Goal: Task Accomplishment & Management: Use online tool/utility

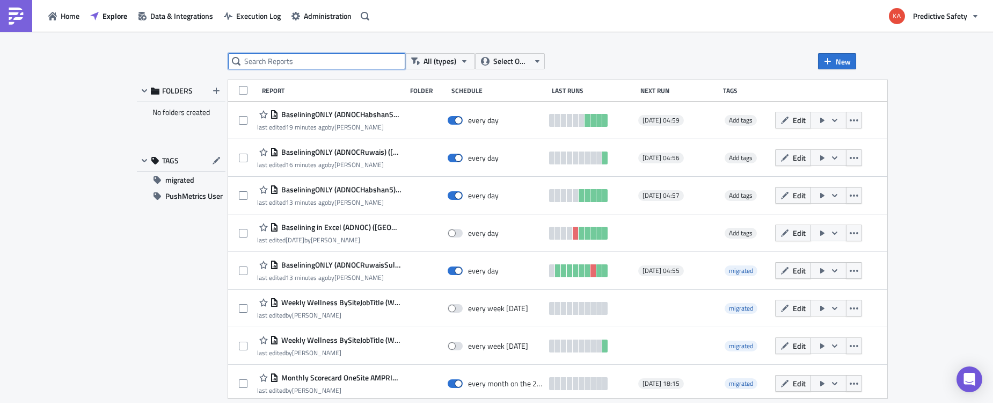
click at [288, 62] on input "text" at bounding box center [316, 61] width 177 height 16
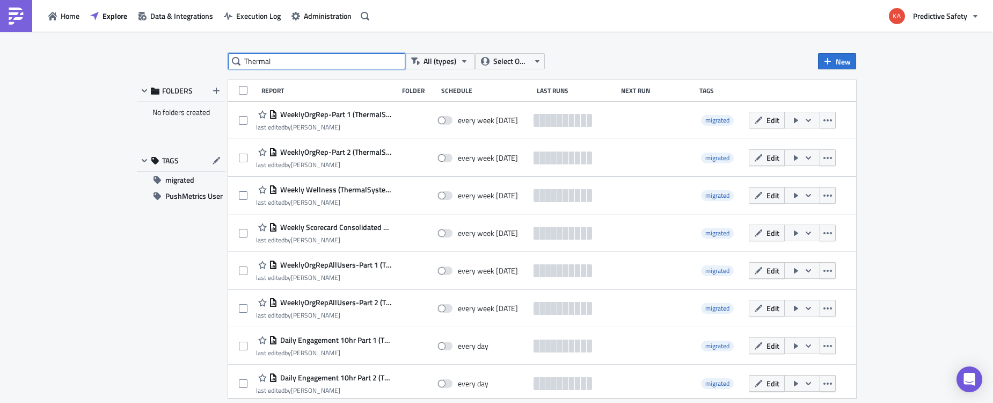
type input "Thermal"
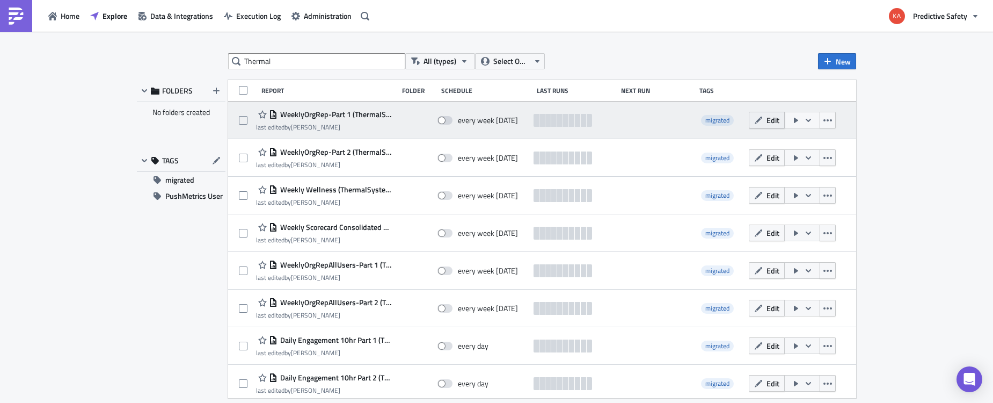
click at [769, 120] on span "Edit" at bounding box center [773, 119] width 13 height 11
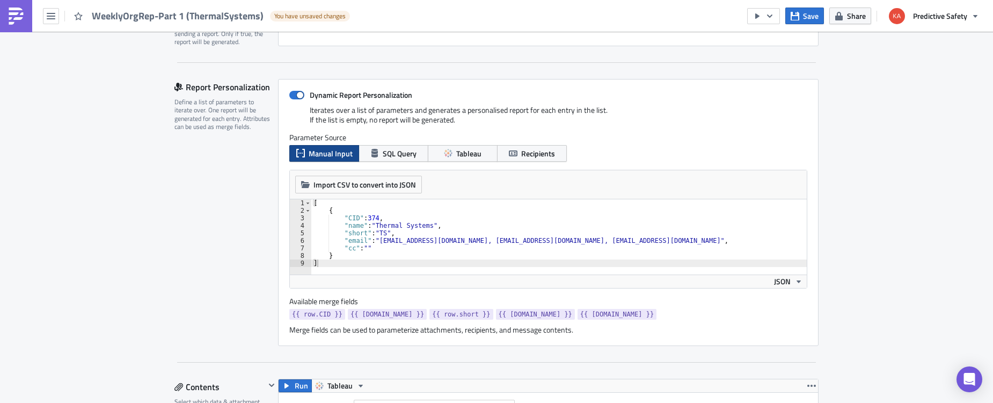
click at [563, 242] on div "[ { "CID" : 374 , "name" : "Thermal Systems" , "short" : "TS" , "email" : "[EMA…" at bounding box center [559, 244] width 496 height 90
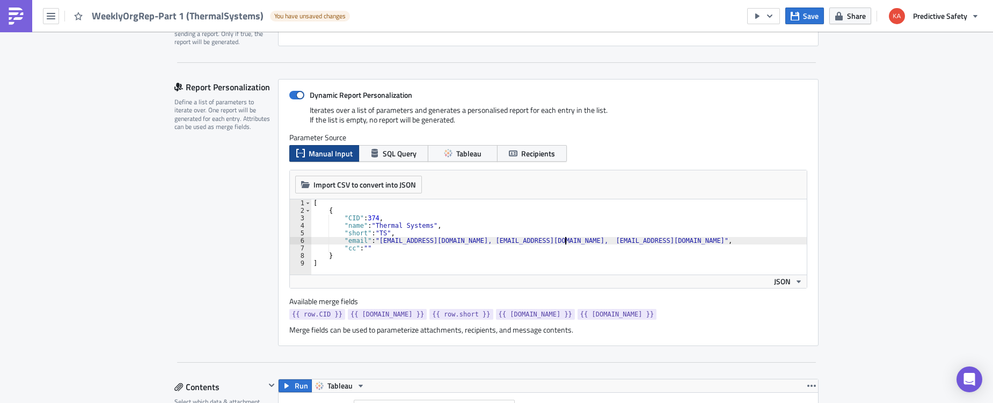
scroll to position [0, 21]
paste textarea "[EMAIL_ADDRESS][DOMAIN_NAME]"
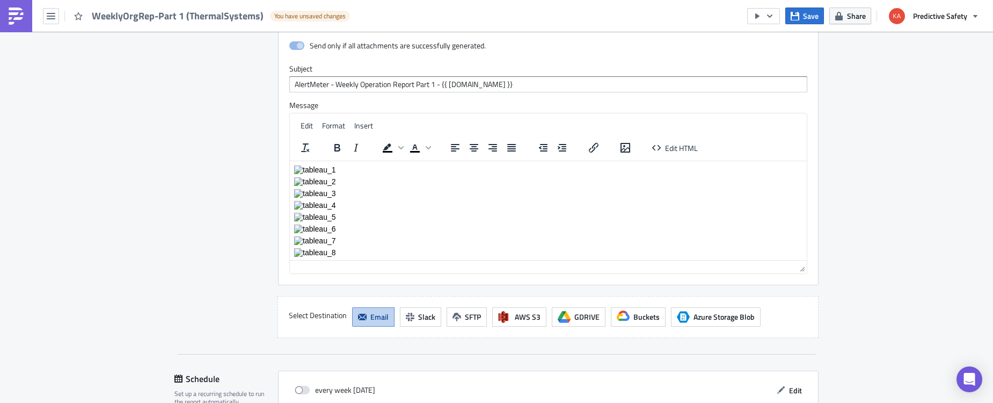
scroll to position [2702, 0]
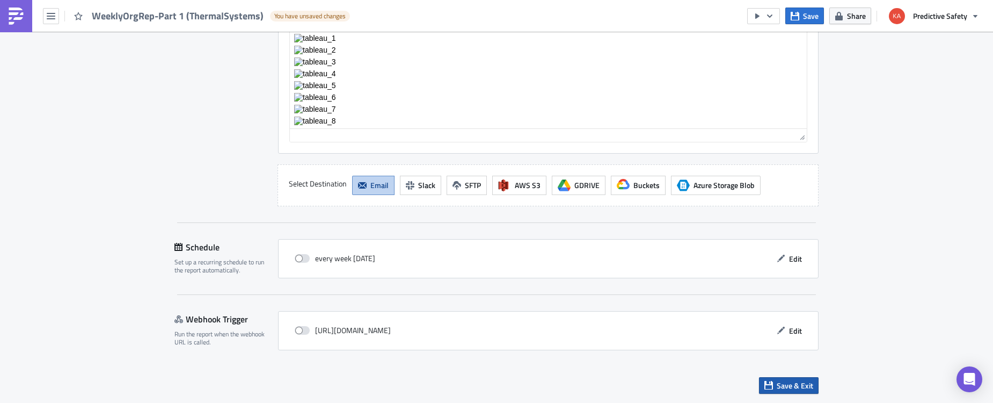
type textarea ""email": "[EMAIL_ADDRESS][DOMAIN_NAME], [EMAIL_ADDRESS][DOMAIN_NAME], [EMAIL_AD…"
click at [792, 385] on span "Save & Exit" at bounding box center [795, 385] width 37 height 11
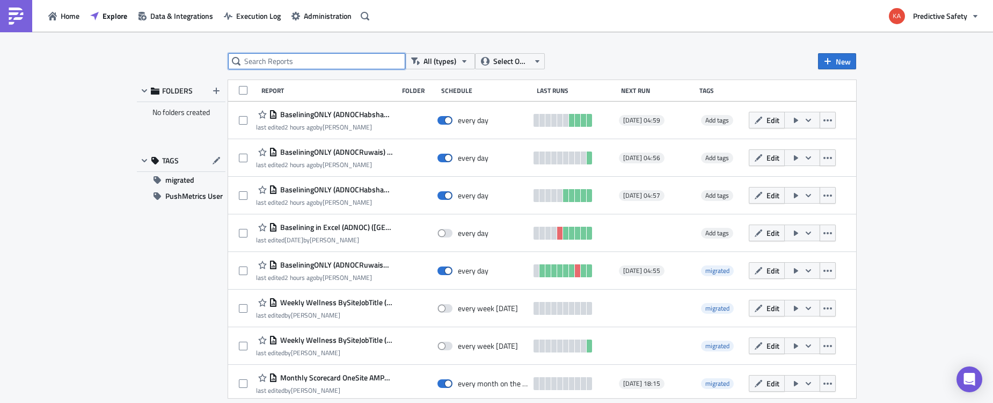
click at [294, 63] on input "text" at bounding box center [316, 61] width 177 height 16
type input "thermal"
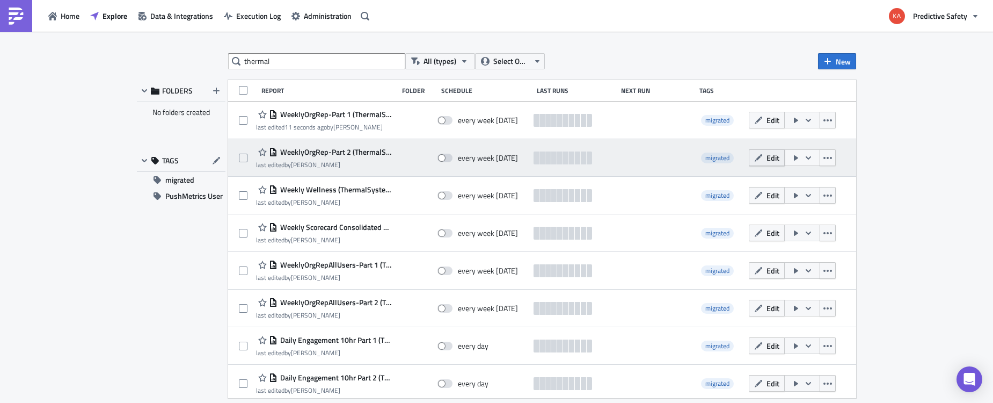
click at [766, 157] on button "Edit" at bounding box center [767, 157] width 36 height 17
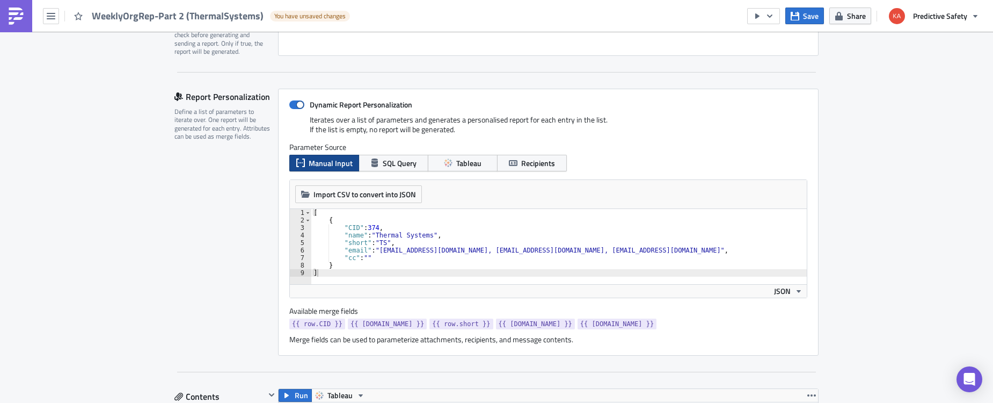
scroll to position [203, 0]
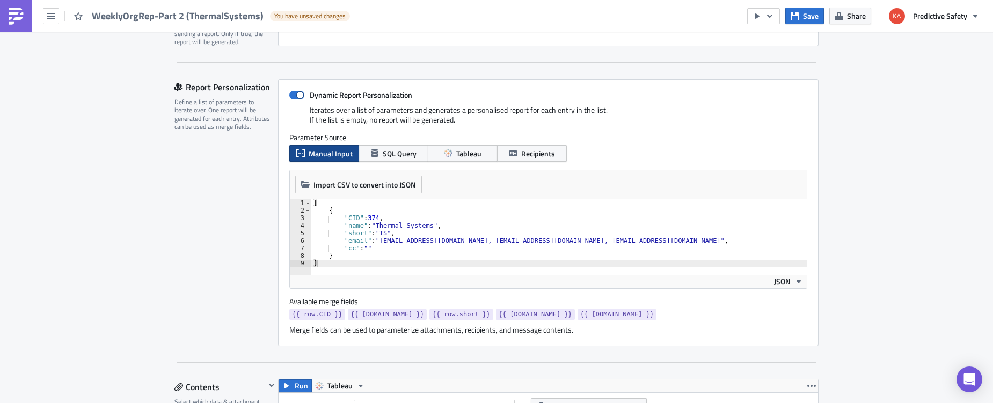
click at [564, 241] on div "[ { "CID" : 374 , "name" : "Thermal Systems" , "short" : "TS" , "email" : "[EMA…" at bounding box center [559, 244] width 496 height 90
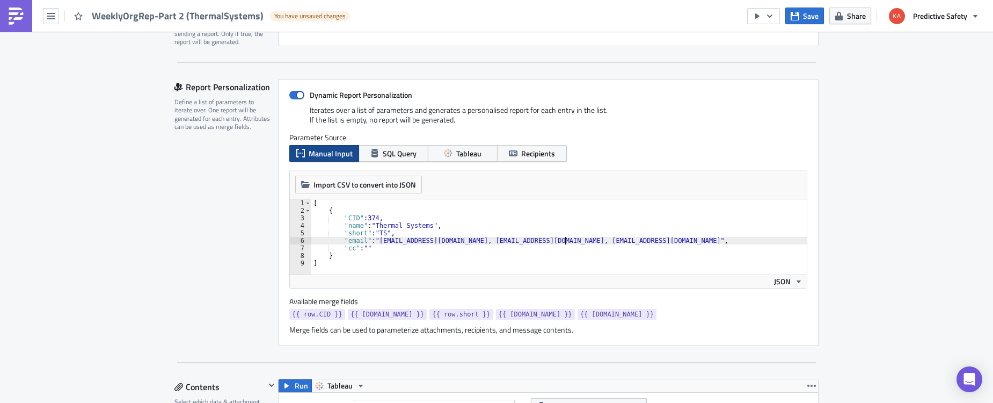
paste textarea "[EMAIL_ADDRESS][DOMAIN_NAME],"
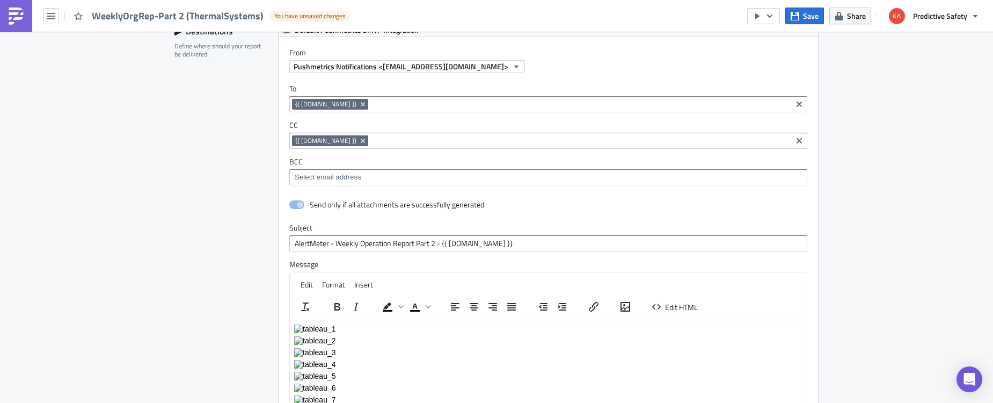
scroll to position [3470, 0]
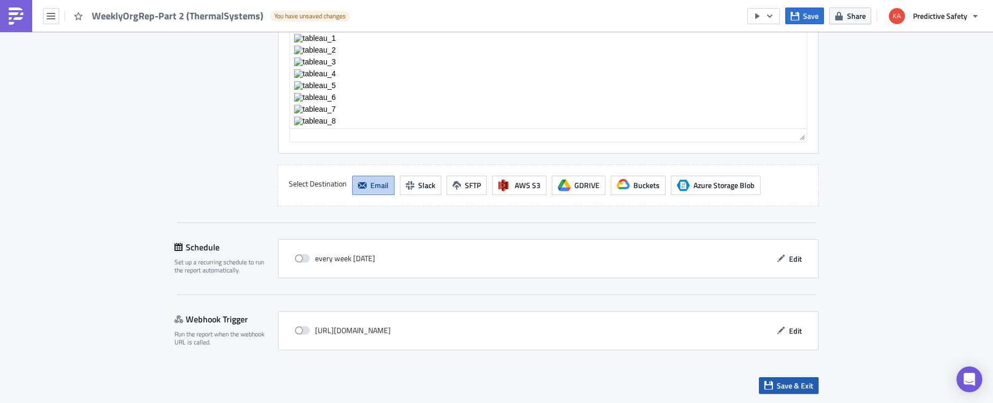
type textarea ""email": "[EMAIL_ADDRESS][DOMAIN_NAME], [EMAIL_ADDRESS][DOMAIN_NAME], [EMAIL_AD…"
click at [792, 385] on span "Save & Exit" at bounding box center [795, 385] width 37 height 11
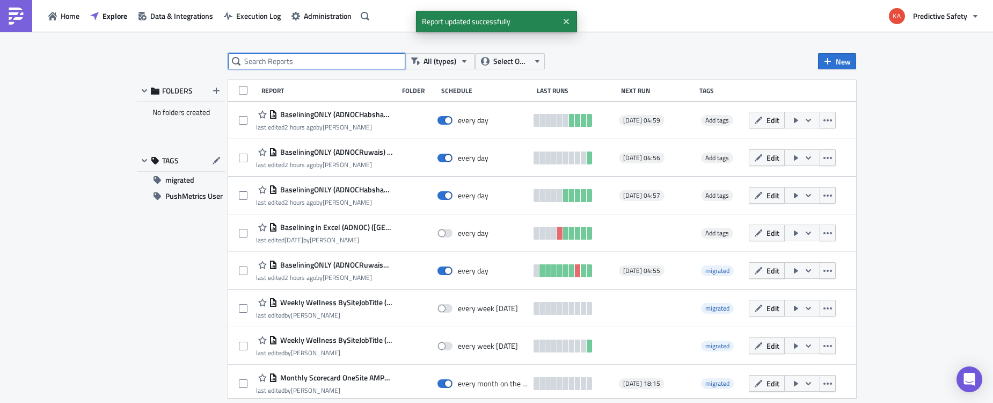
click at [306, 61] on input "text" at bounding box center [316, 61] width 177 height 16
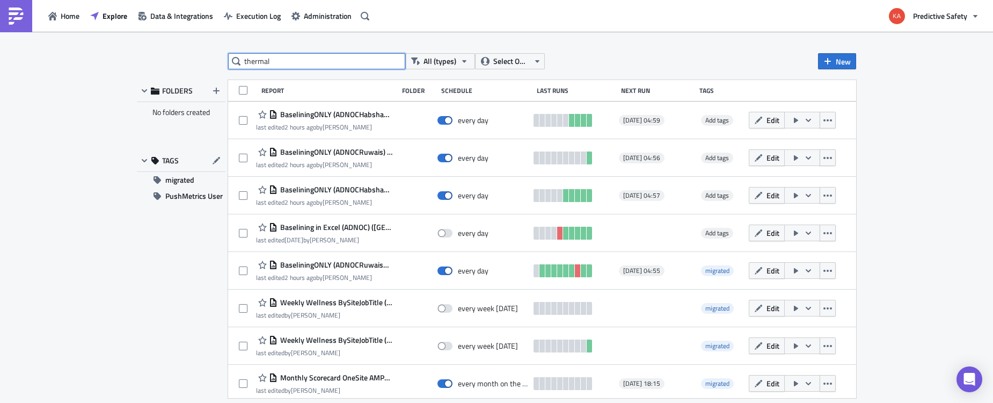
type input "thermal"
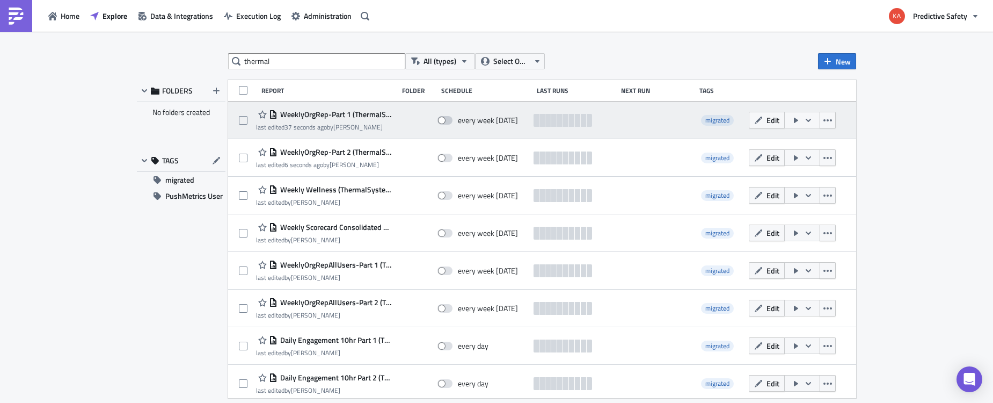
click at [446, 120] on span at bounding box center [445, 120] width 15 height 9
click at [446, 120] on input "checkbox" at bounding box center [443, 120] width 7 height 7
checkbox input "true"
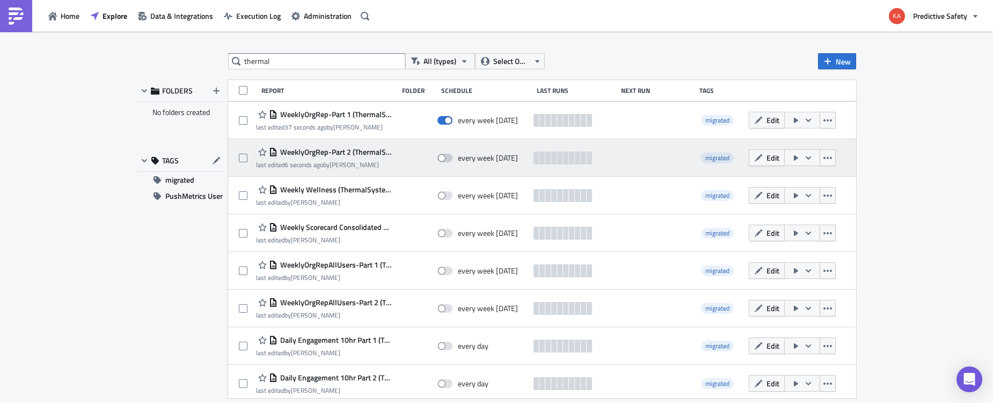
click at [446, 157] on span at bounding box center [445, 158] width 15 height 9
click at [446, 157] on input "checkbox" at bounding box center [443, 158] width 7 height 7
checkbox input "true"
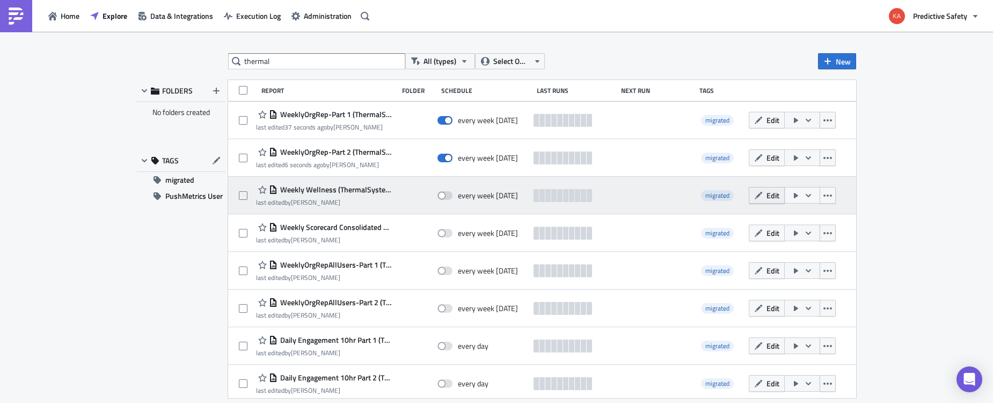
click at [767, 194] on span "Edit" at bounding box center [773, 195] width 13 height 11
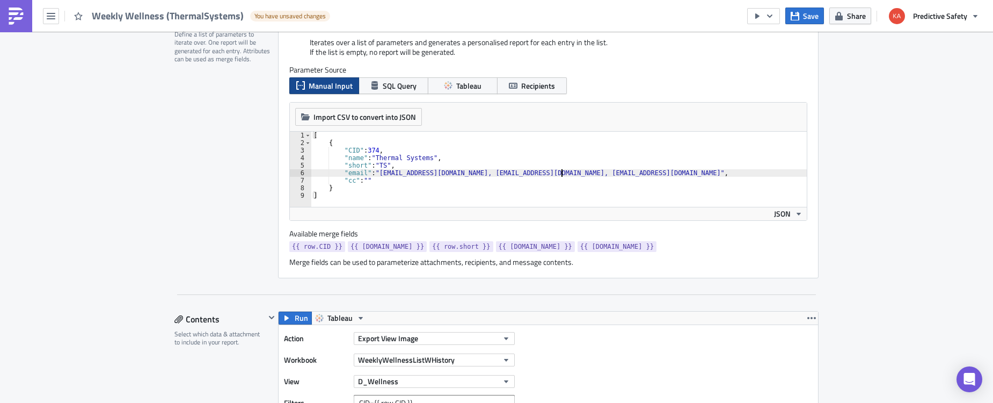
click at [561, 174] on div "[ { "CID" : 374 , "name" : "Thermal Systems" , "short" : "TS" , "email" : "[EMA…" at bounding box center [559, 177] width 496 height 90
paste textarea "[EMAIL_ADDRESS][DOMAIN_NAME],"
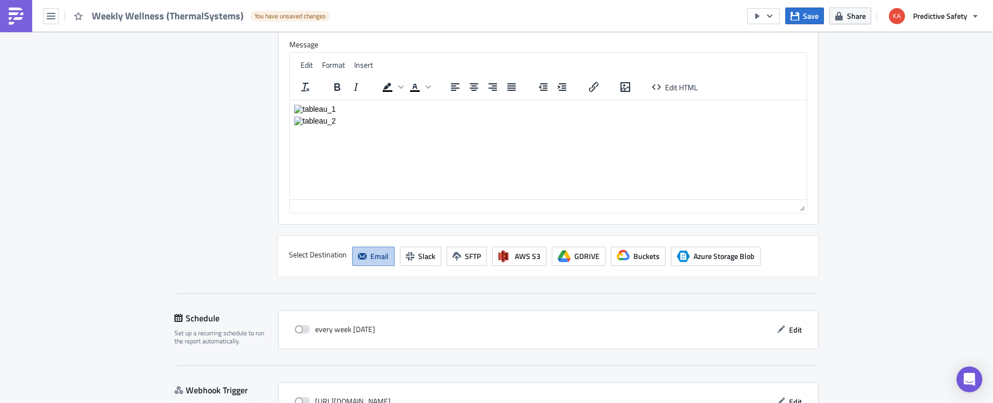
scroll to position [1320, 0]
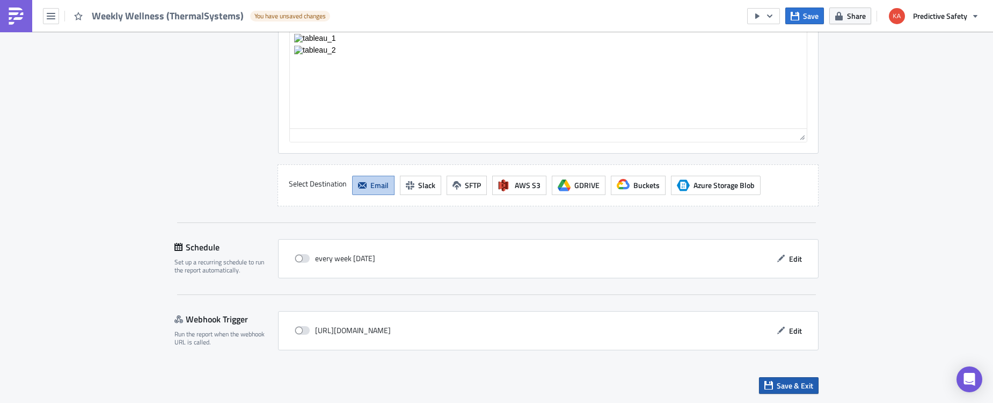
type textarea ""email": "[EMAIL_ADDRESS][DOMAIN_NAME], [EMAIL_ADDRESS][DOMAIN_NAME], [EMAIL_AD…"
click at [787, 385] on span "Save & Exit" at bounding box center [795, 385] width 37 height 11
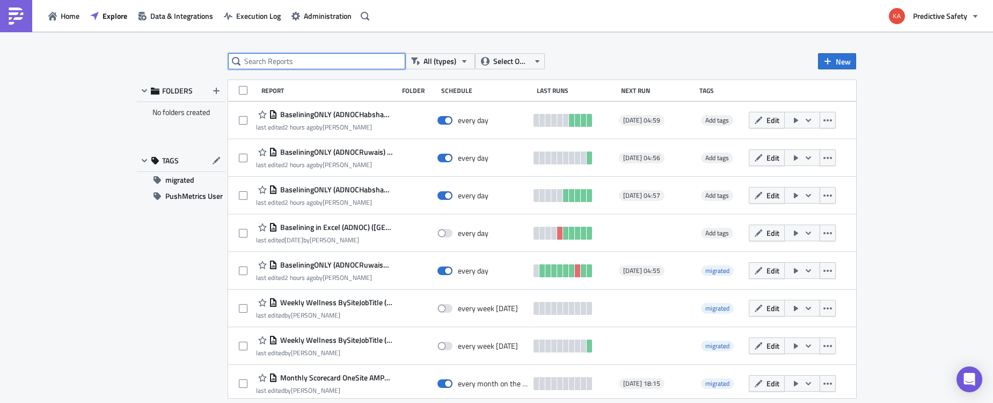
click at [282, 61] on input "text" at bounding box center [316, 61] width 177 height 16
type input "thermal"
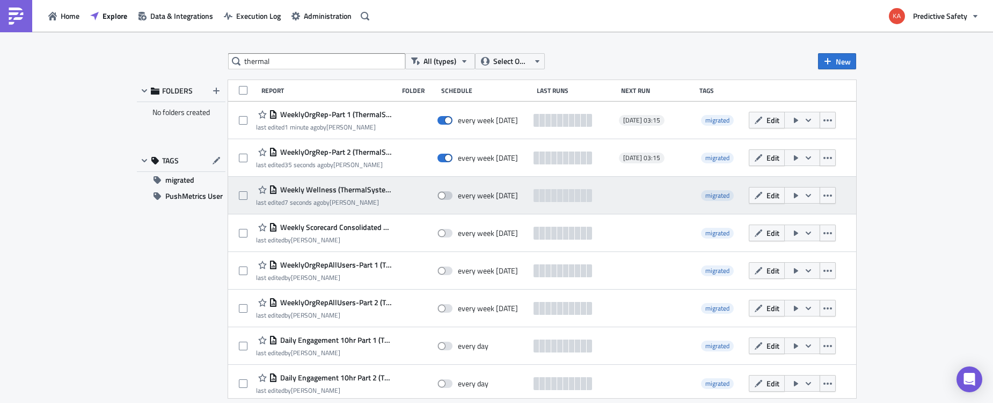
click at [446, 195] on span at bounding box center [445, 195] width 15 height 9
click at [446, 195] on input "checkbox" at bounding box center [443, 195] width 7 height 7
checkbox input "true"
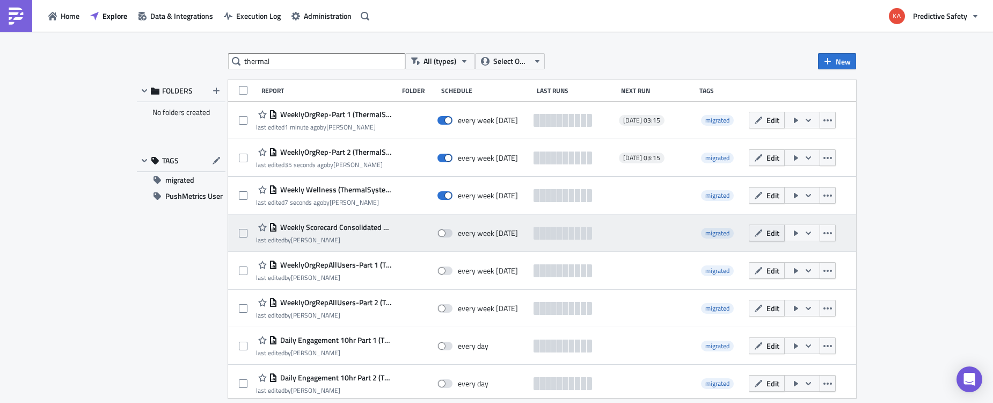
click at [770, 232] on span "Edit" at bounding box center [773, 232] width 13 height 11
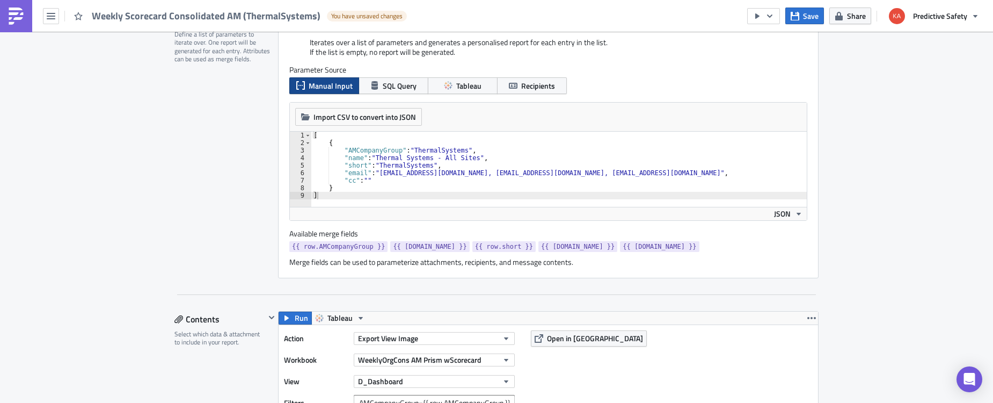
click at [561, 173] on div "[ { "AMCompanyGroup" : "ThermalSystems" , "name" : "Thermal Systems - All Sites…" at bounding box center [559, 177] width 496 height 90
paste textarea "[EMAIL_ADDRESS][DOMAIN_NAME],"
drag, startPoint x: 562, startPoint y: 172, endPoint x: 574, endPoint y: 175, distance: 13.2
click at [563, 172] on div "[ { "AMCompanyGroup" : "ThermalSystems" , "name" : "Thermal Systems - All Sites…" at bounding box center [559, 177] width 497 height 90
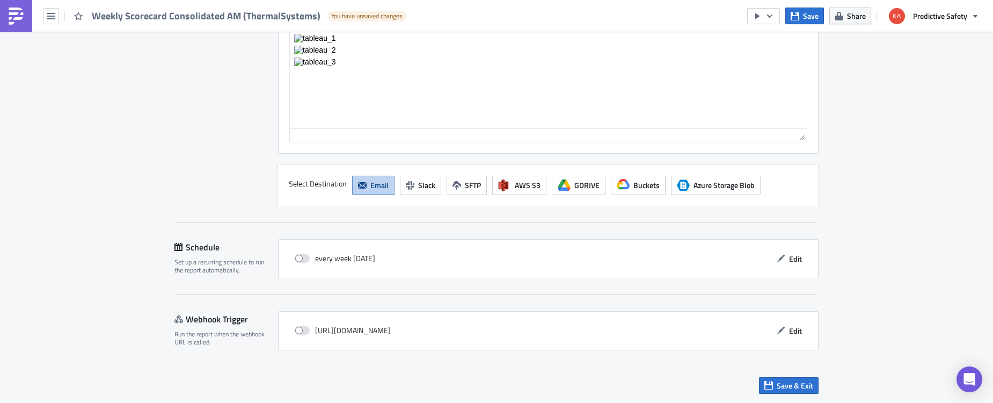
scroll to position [1474, 0]
type textarea ""email": "[EMAIL_ADDRESS][DOMAIN_NAME], [EMAIL_ADDRESS][DOMAIN_NAME], [EMAIL_AD…"
click at [798, 383] on span "Save & Exit" at bounding box center [795, 385] width 37 height 11
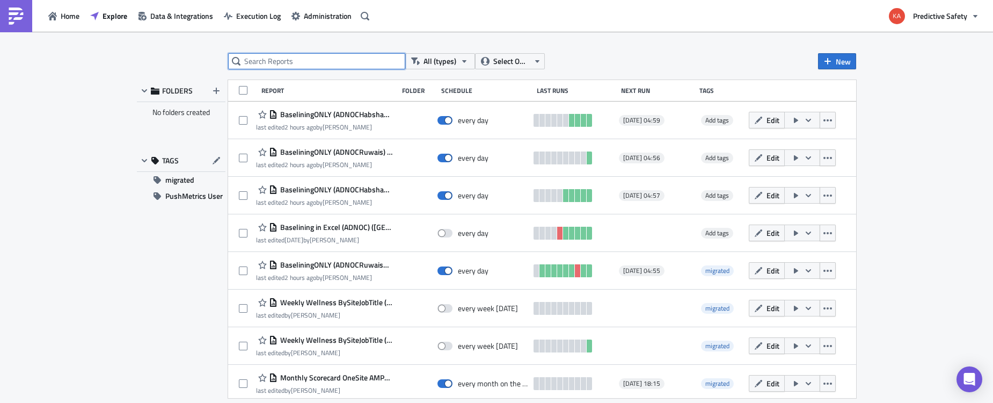
click at [305, 62] on input "text" at bounding box center [316, 61] width 177 height 16
type input "thermal"
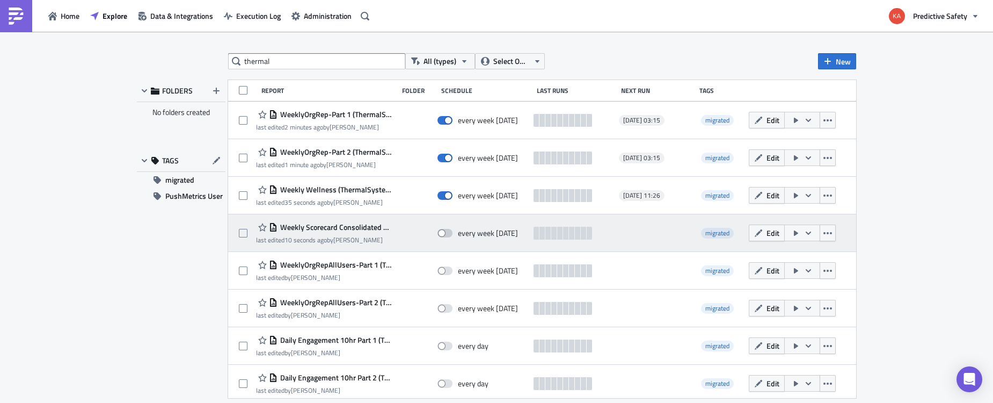
click at [450, 233] on span at bounding box center [445, 233] width 15 height 9
click at [447, 233] on input "checkbox" at bounding box center [443, 233] width 7 height 7
checkbox input "true"
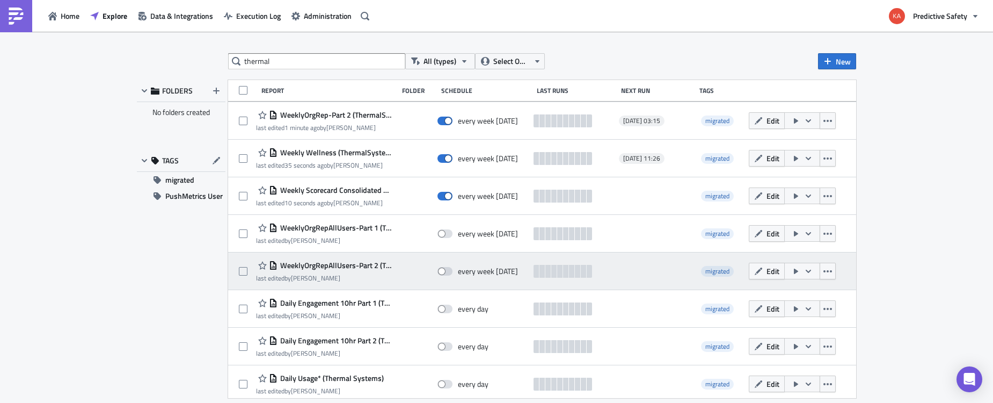
scroll to position [42, 0]
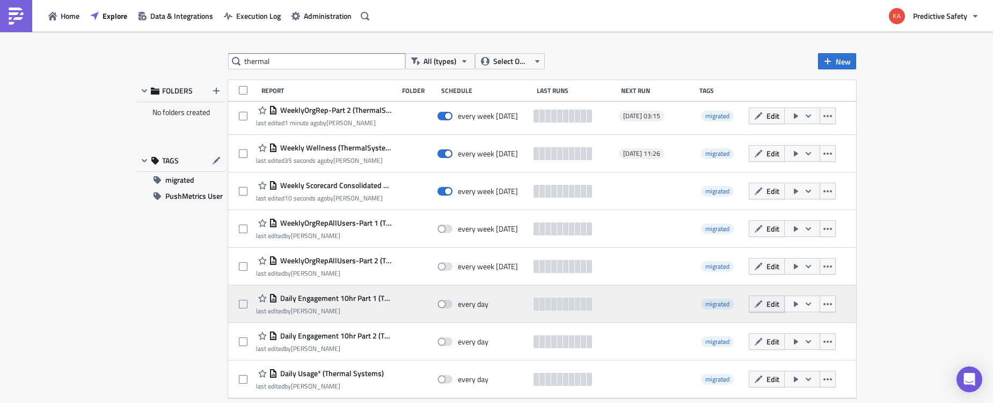
click at [772, 304] on span "Edit" at bounding box center [773, 303] width 13 height 11
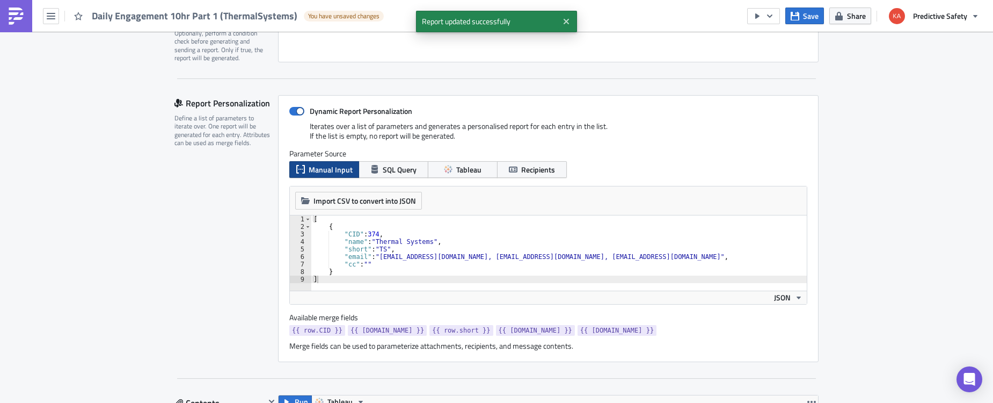
scroll to position [203, 0]
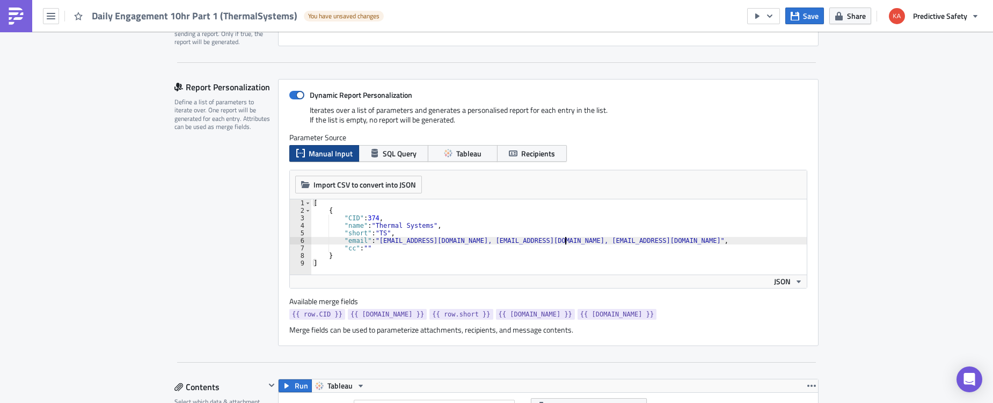
click at [565, 241] on div "[ { "CID" : 374 , "name" : "Thermal Systems" , "short" : "TS" , "email" : "[EMA…" at bounding box center [559, 244] width 496 height 90
paste textarea "[EMAIL_ADDRESS][DOMAIN_NAME],"
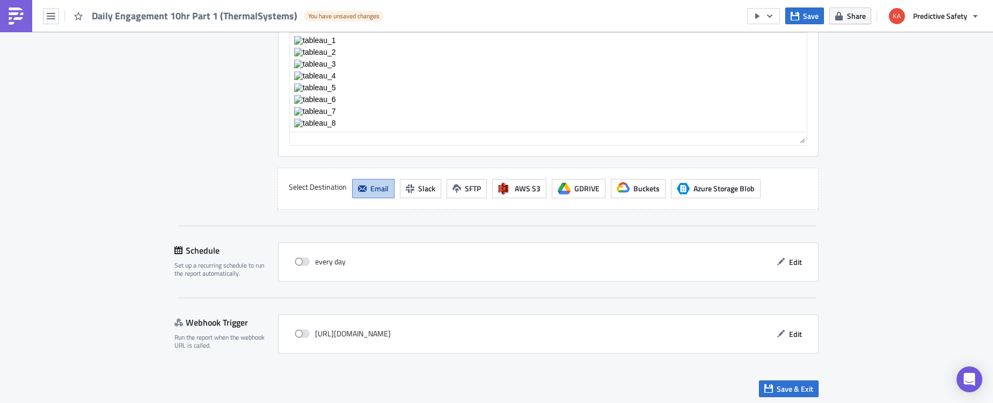
scroll to position [2241, 0]
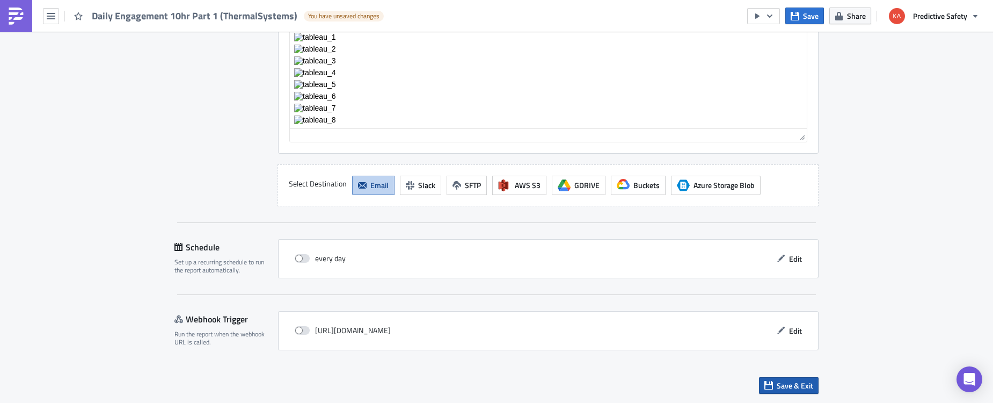
type textarea ""email": "[EMAIL_ADDRESS][DOMAIN_NAME], [EMAIL_ADDRESS][DOMAIN_NAME], [EMAIL_AD…"
click at [790, 383] on span "Save & Exit" at bounding box center [795, 385] width 37 height 11
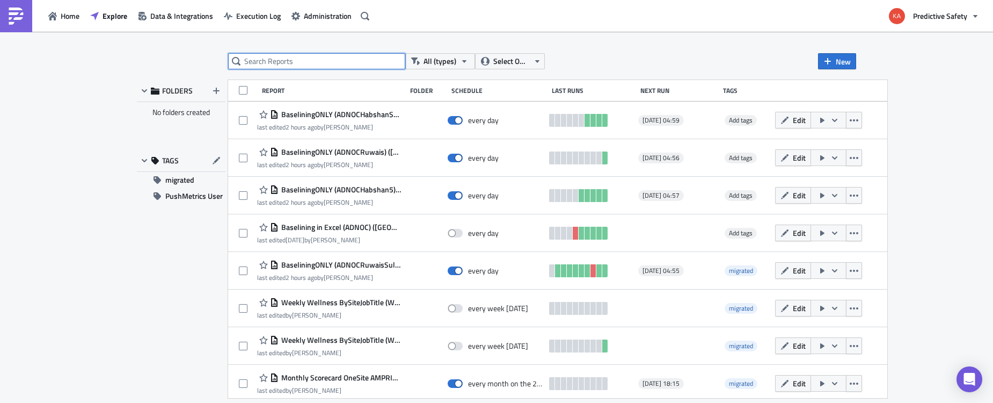
click at [290, 60] on input "text" at bounding box center [316, 61] width 177 height 16
type input "thermal"
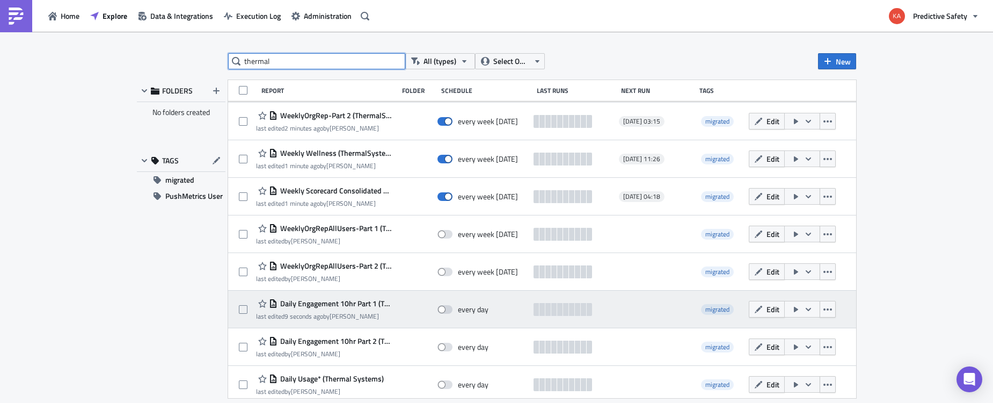
scroll to position [42, 0]
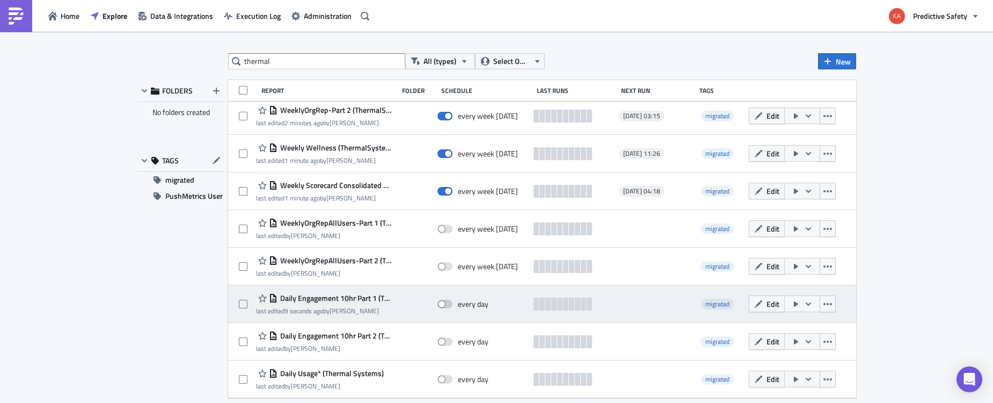
click at [450, 302] on span at bounding box center [445, 304] width 15 height 9
click at [447, 302] on input "checkbox" at bounding box center [443, 304] width 7 height 7
checkbox input "true"
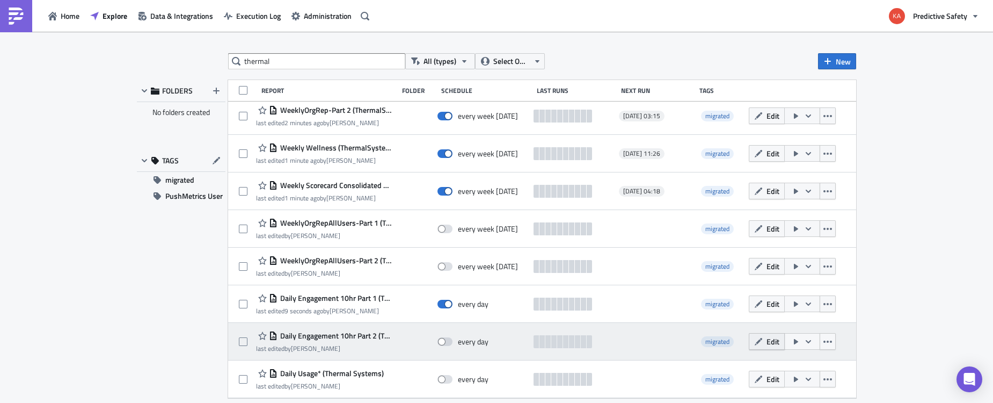
click at [767, 339] on span "Edit" at bounding box center [773, 341] width 13 height 11
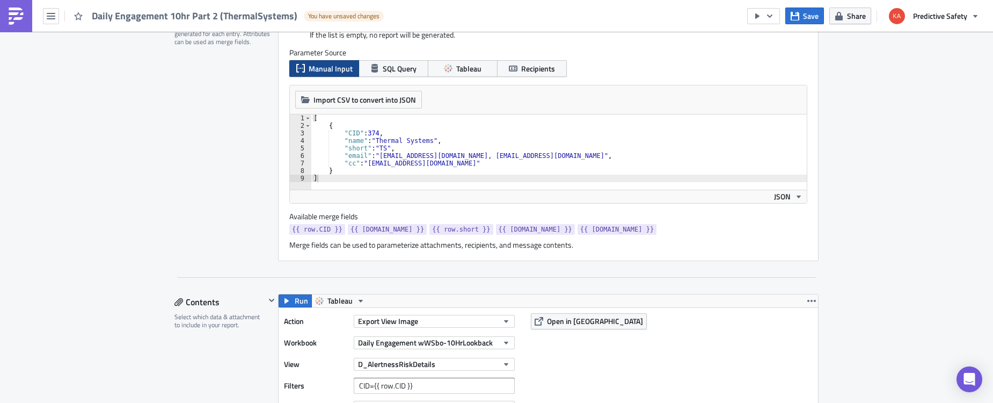
scroll to position [271, 0]
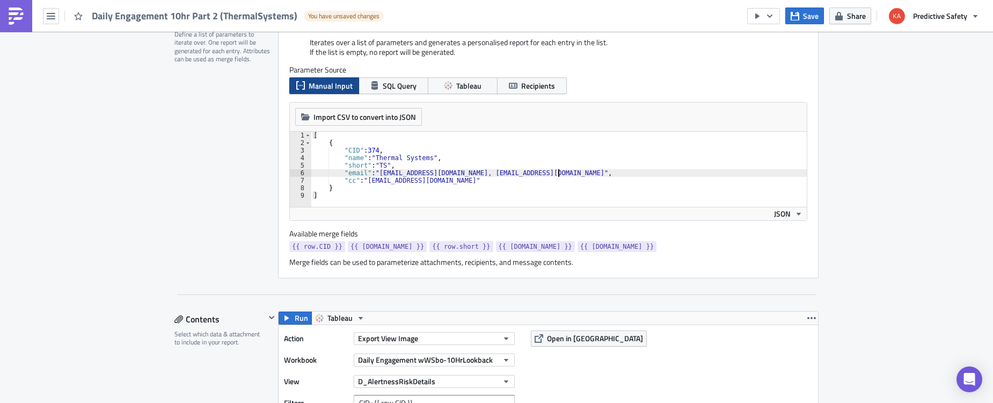
drag, startPoint x: 558, startPoint y: 172, endPoint x: 607, endPoint y: 172, distance: 49.4
click at [558, 172] on div "[ { "CID" : 374 , "name" : "Thermal Systems" , "short" : "TS" , "email" : "[EMA…" at bounding box center [559, 177] width 496 height 90
paste textarea "[EMAIL_ADDRESS][DOMAIN_NAME],"
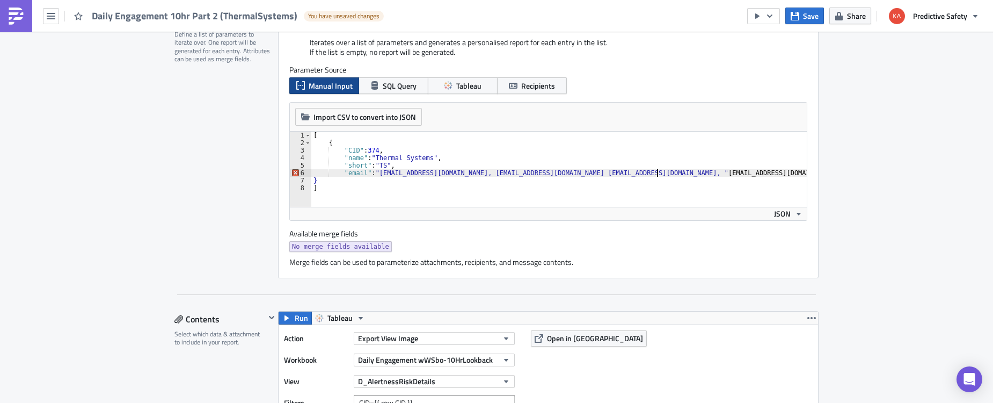
scroll to position [0, 2]
click at [661, 170] on div "[ { "CID" : 374 , "name" : "Thermal Systems" , "short" : "TS" , "email" : "[EMA…" at bounding box center [558, 177] width 497 height 90
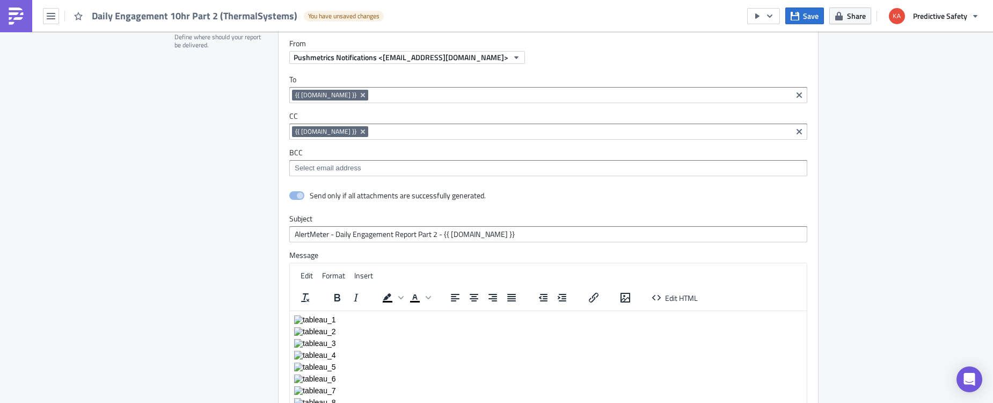
scroll to position [2057, 0]
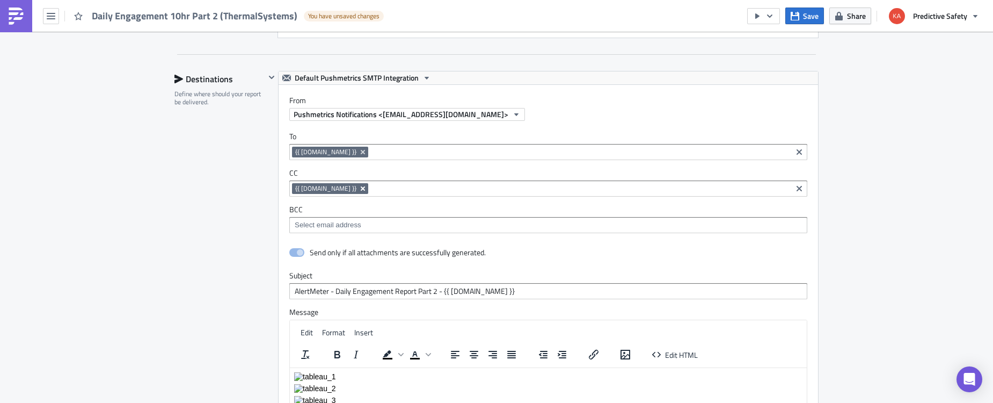
type textarea ""email": "[EMAIL_ADDRESS][DOMAIN_NAME], [EMAIL_ADDRESS][DOMAIN_NAME] [EMAIL_ADD…"
click at [359, 186] on icon "Remove Tag" at bounding box center [363, 188] width 9 height 9
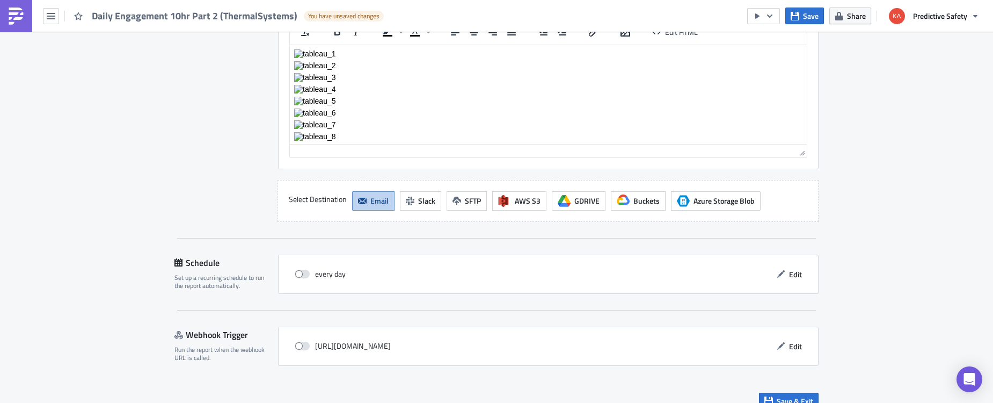
scroll to position [2395, 0]
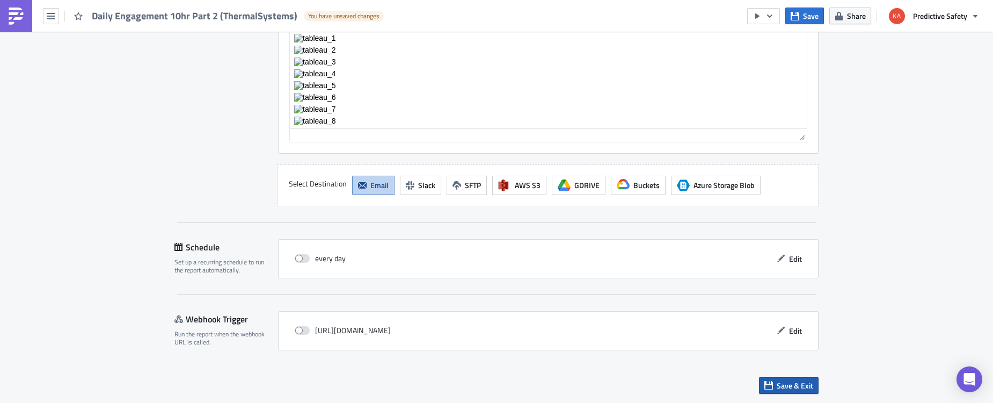
click at [807, 383] on span "Save & Exit" at bounding box center [795, 385] width 37 height 11
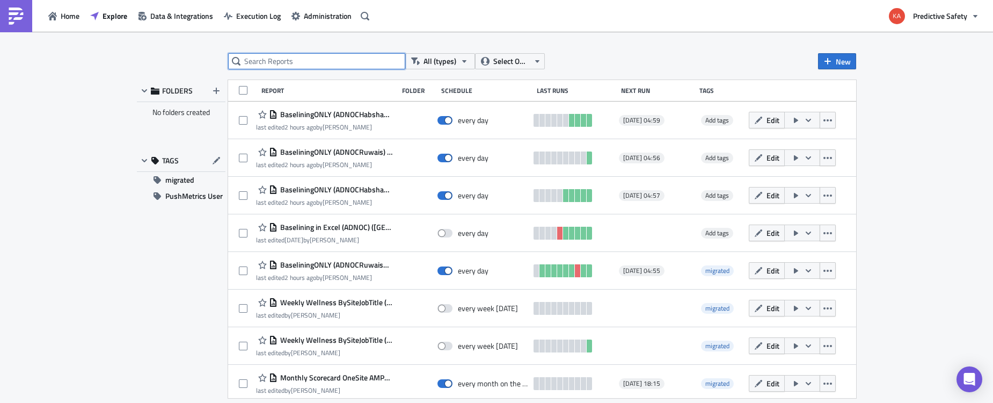
click at [275, 62] on input "text" at bounding box center [316, 61] width 177 height 16
type input "thermal"
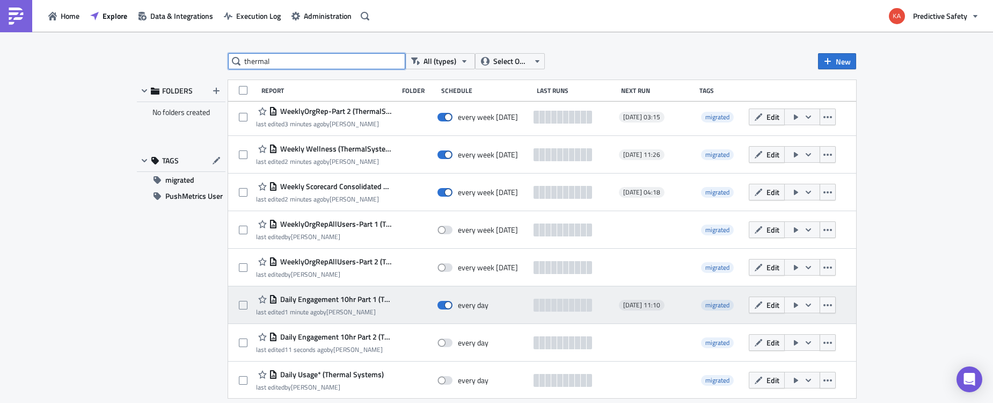
scroll to position [42, 0]
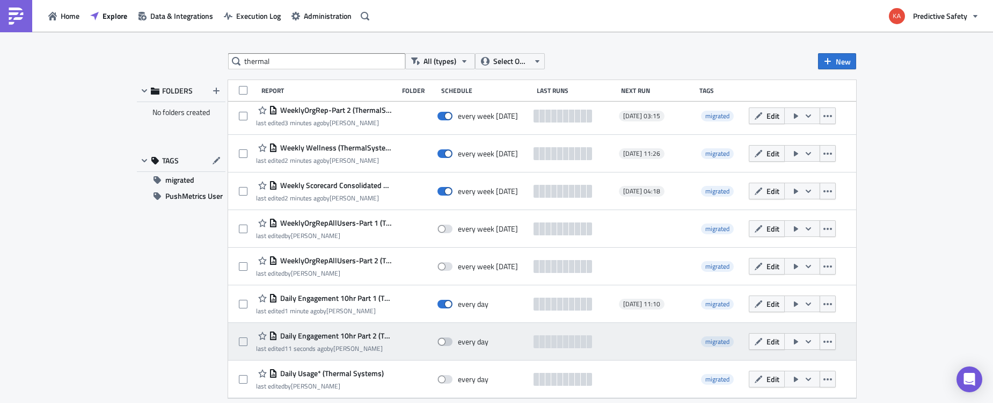
click at [448, 339] on span at bounding box center [445, 341] width 15 height 9
click at [447, 339] on input "checkbox" at bounding box center [443, 341] width 7 height 7
checkbox input "true"
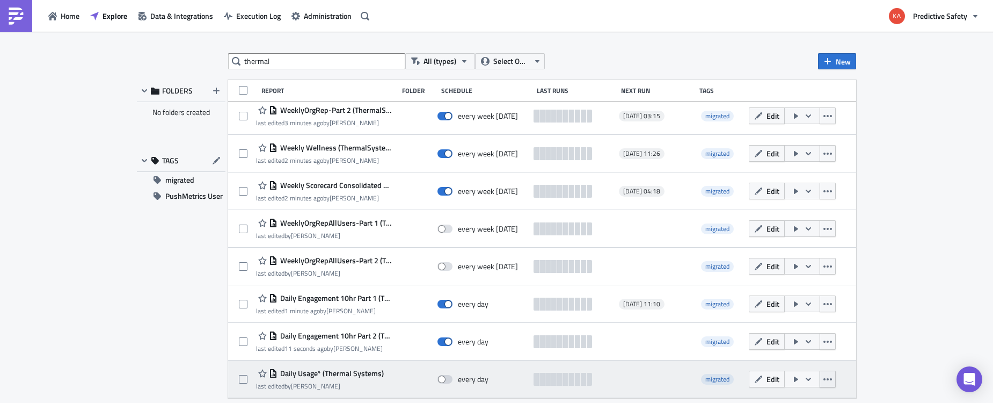
click at [828, 379] on icon "button" at bounding box center [828, 379] width 9 height 2
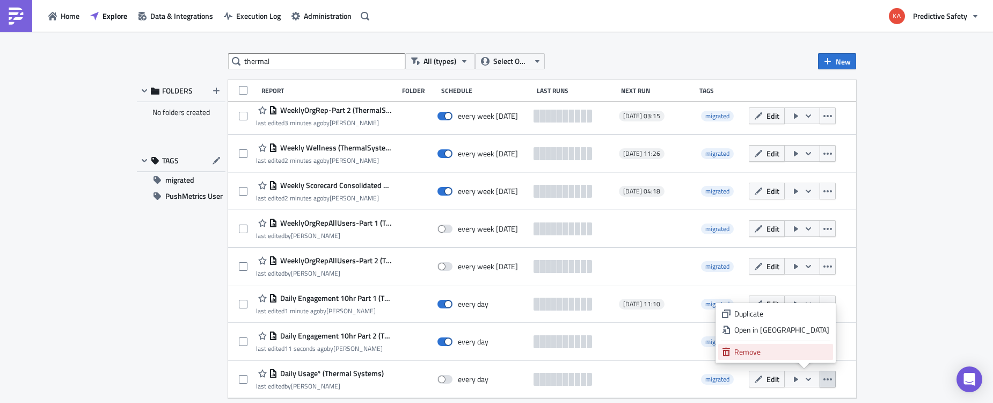
click at [774, 353] on div "Remove" at bounding box center [781, 351] width 95 height 11
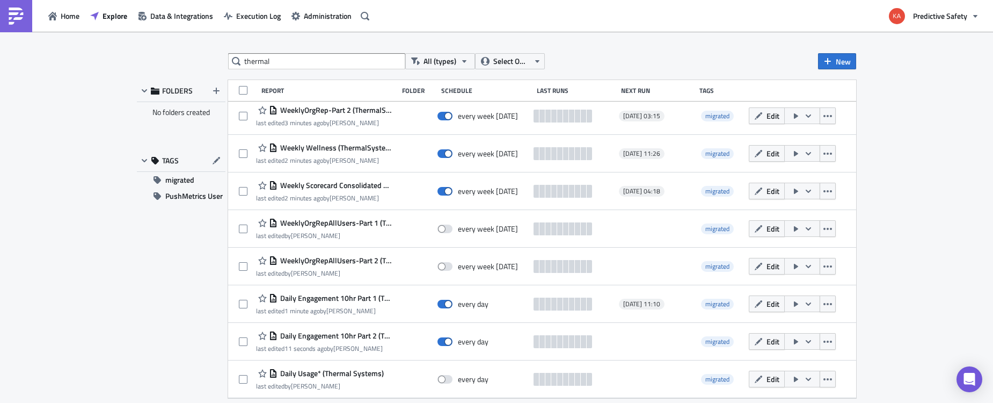
scroll to position [4, 0]
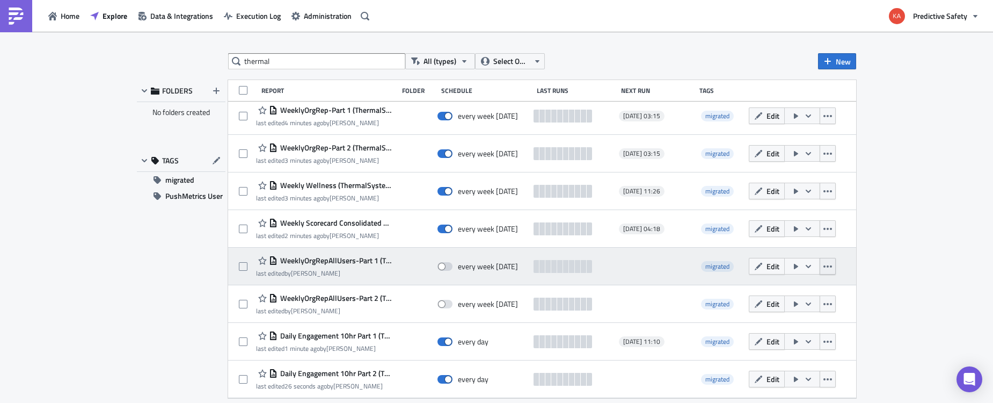
click at [826, 265] on icon "button" at bounding box center [828, 266] width 9 height 9
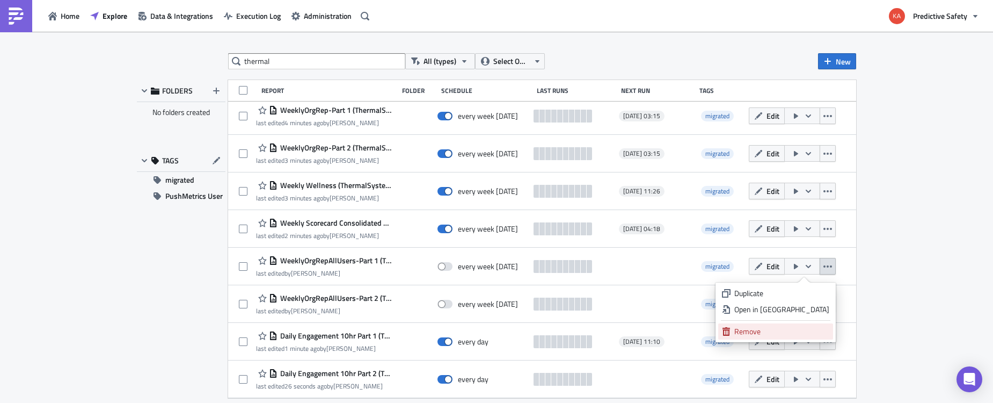
click at [770, 332] on div "Remove" at bounding box center [781, 331] width 95 height 11
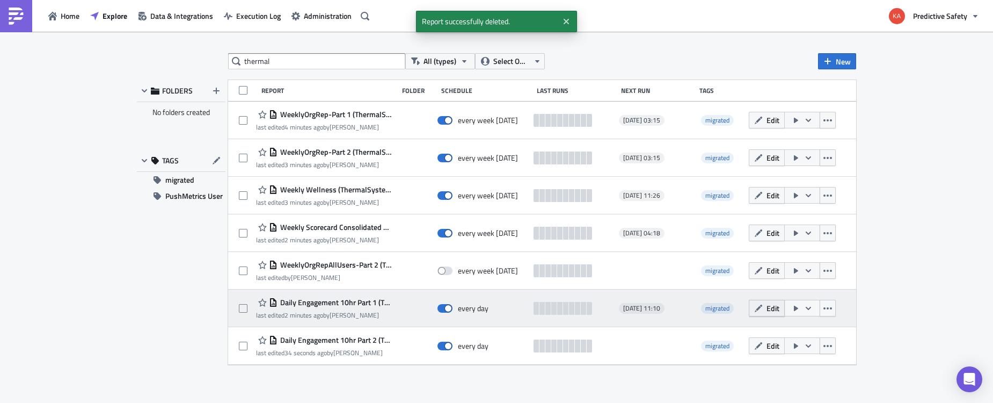
scroll to position [0, 0]
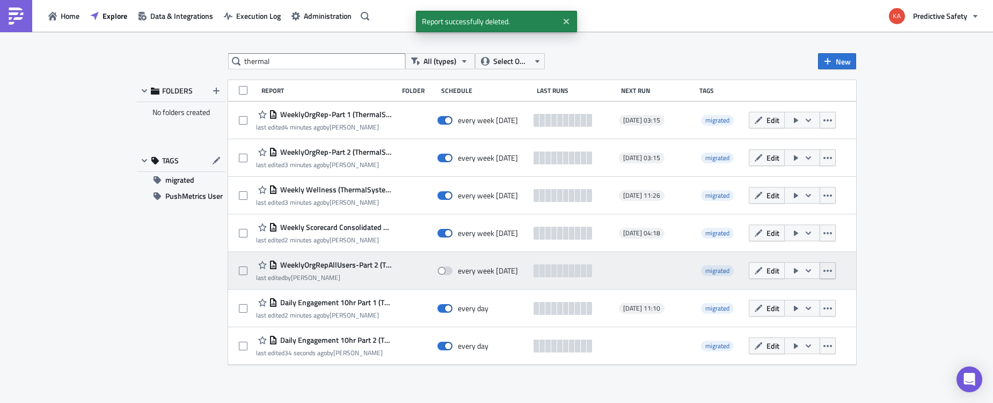
click at [827, 267] on icon "button" at bounding box center [828, 270] width 9 height 9
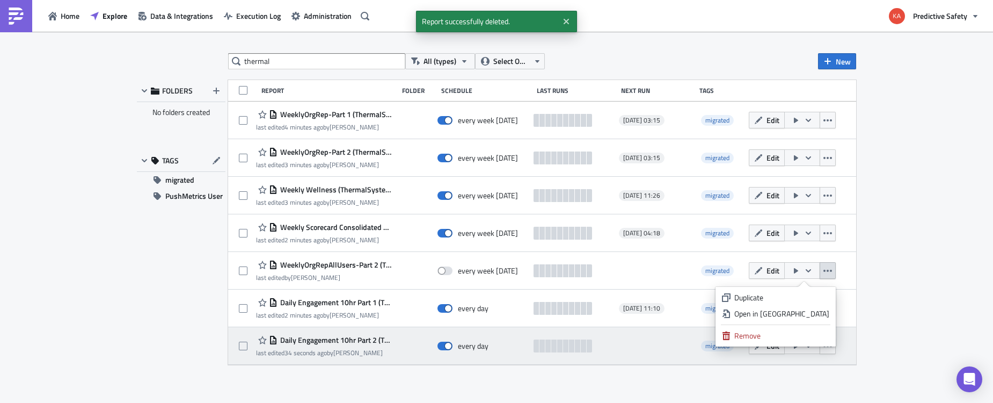
drag, startPoint x: 776, startPoint y: 335, endPoint x: 762, endPoint y: 329, distance: 15.4
click at [775, 335] on div "Remove" at bounding box center [781, 335] width 95 height 11
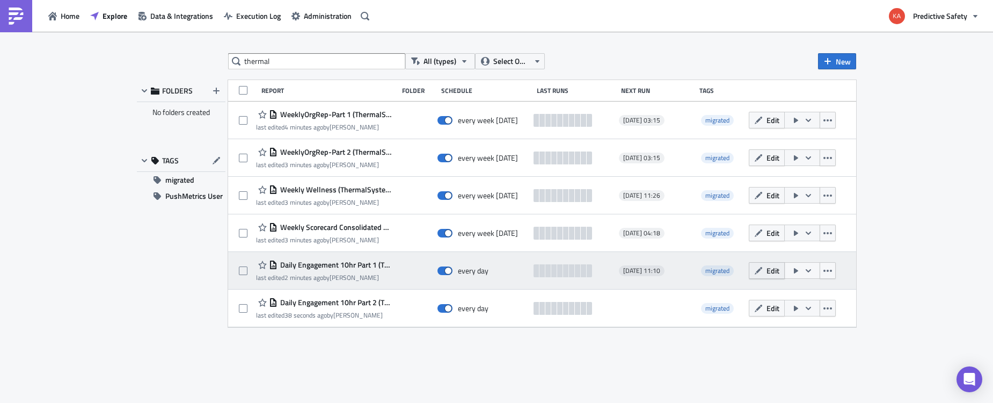
click at [770, 270] on span "Edit" at bounding box center [773, 270] width 13 height 11
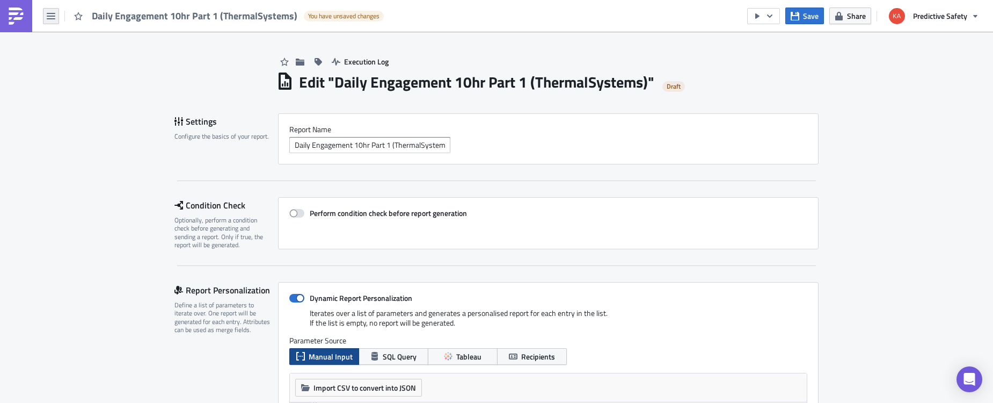
click at [52, 18] on icon "button" at bounding box center [51, 16] width 9 height 6
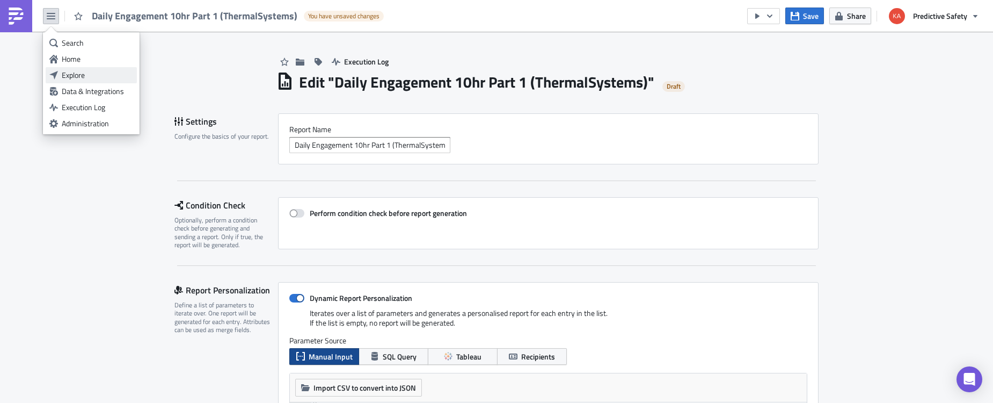
click at [71, 77] on div "Explore" at bounding box center [97, 75] width 71 height 11
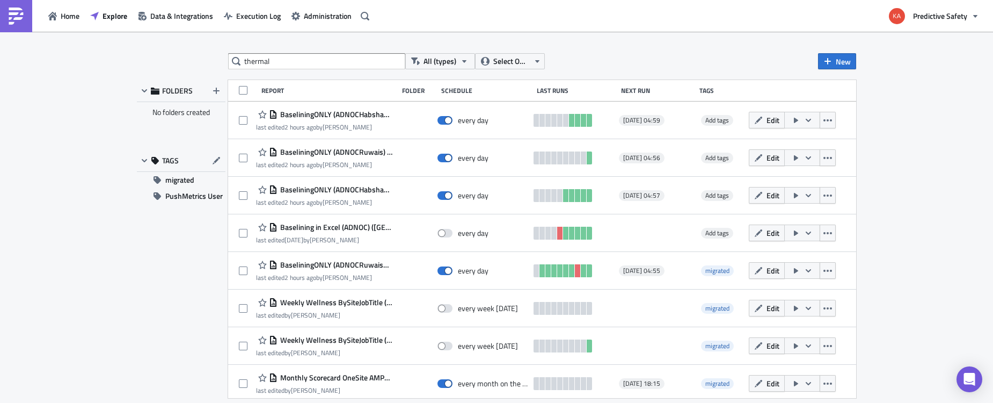
type input "thermal"
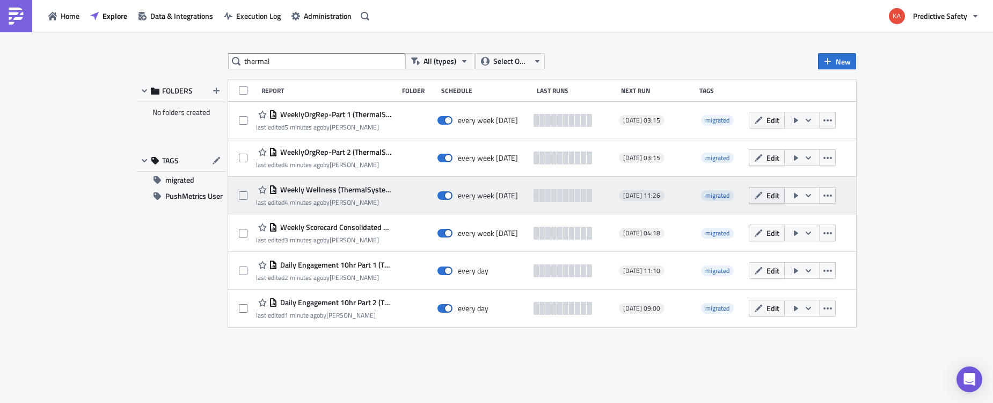
click at [769, 192] on span "Edit" at bounding box center [773, 195] width 13 height 11
